Goal: Task Accomplishment & Management: Complete application form

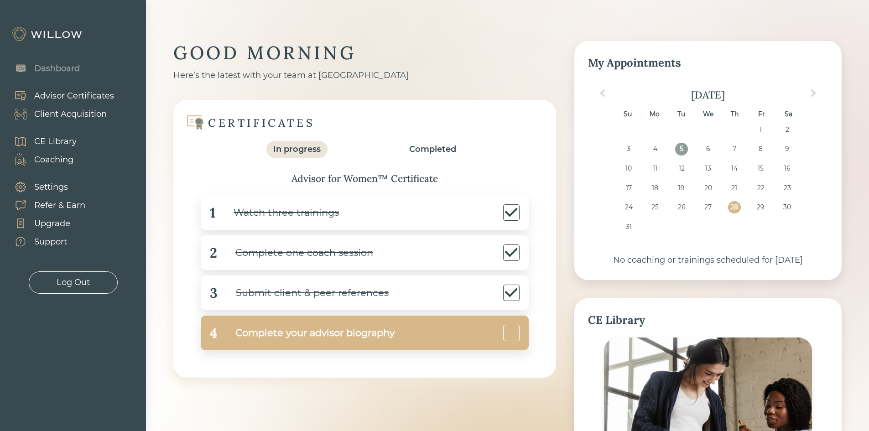
click at [373, 332] on div "Complete your advisor biography" at bounding box center [305, 333] width 177 height 21
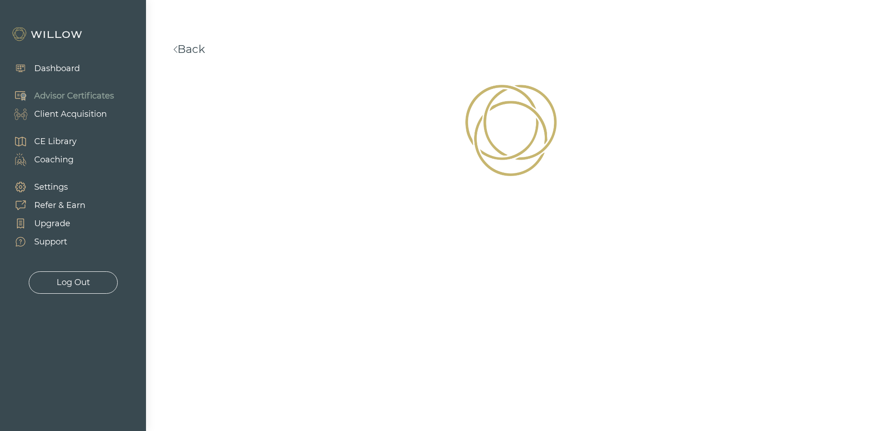
click at [65, 70] on div "Dashboard" at bounding box center [57, 68] width 46 height 12
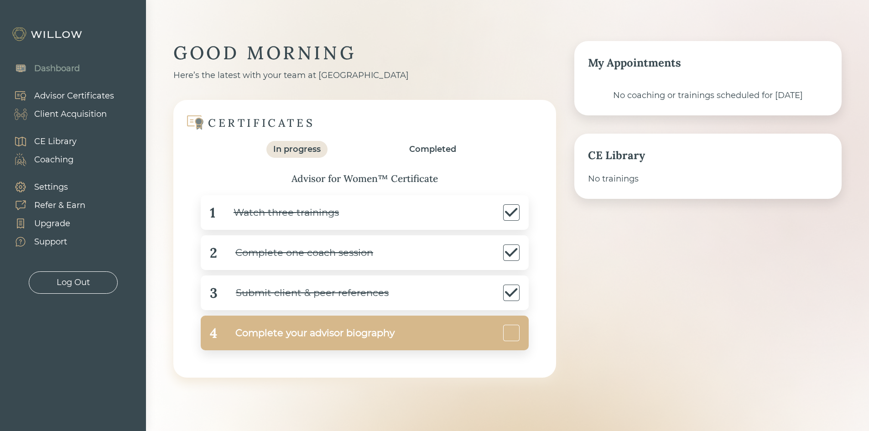
click at [293, 334] on div "Complete your advisor biography" at bounding box center [305, 333] width 177 height 21
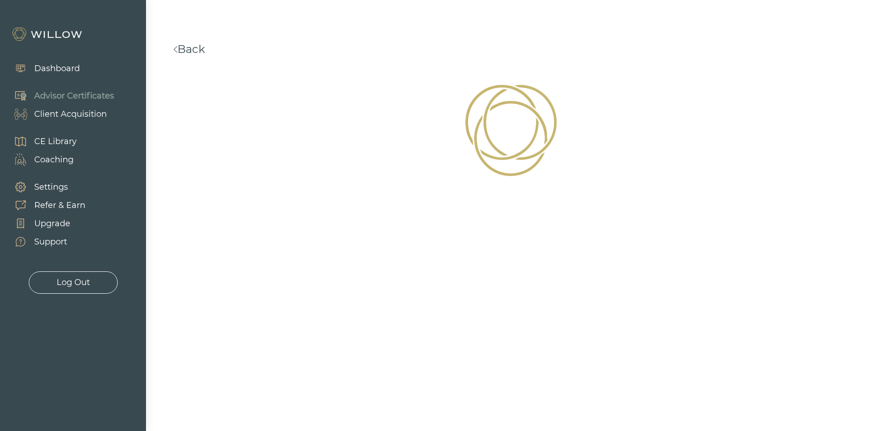
click at [56, 67] on div "Dashboard" at bounding box center [57, 68] width 46 height 12
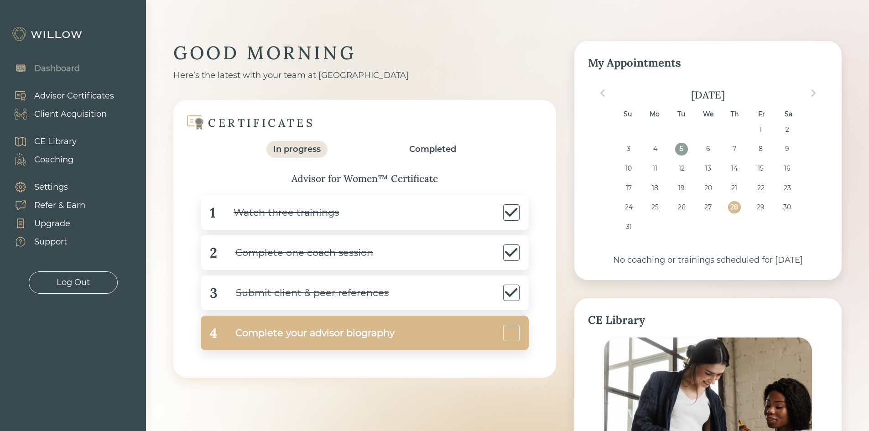
click at [275, 331] on div "Complete your advisor biography" at bounding box center [305, 333] width 177 height 21
